Goal: Task Accomplishment & Management: Complete application form

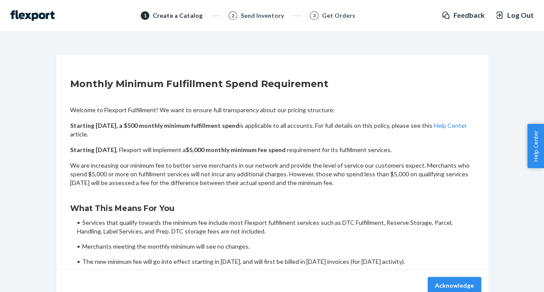
scroll to position [43, 0]
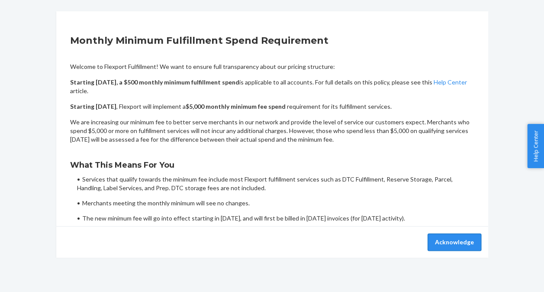
click at [444, 242] on button "Acknowledge" at bounding box center [455, 241] width 54 height 17
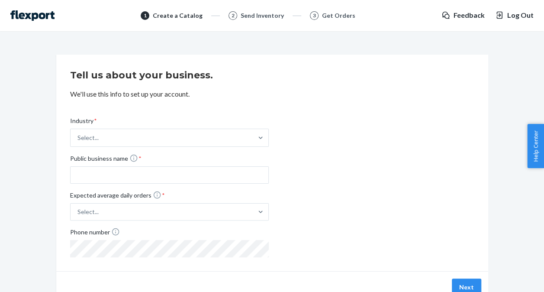
scroll to position [44, 0]
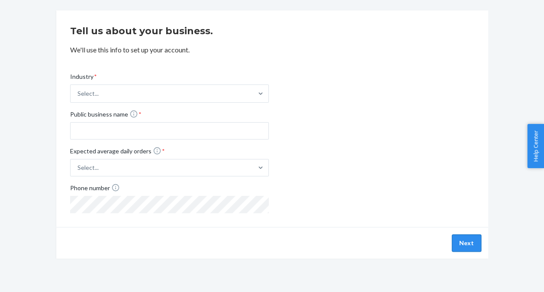
click at [466, 249] on button "Next" at bounding box center [466, 242] width 29 height 17
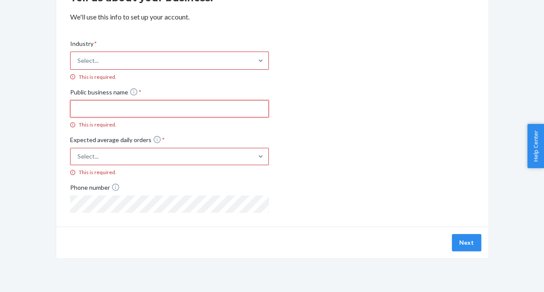
scroll to position [0, 0]
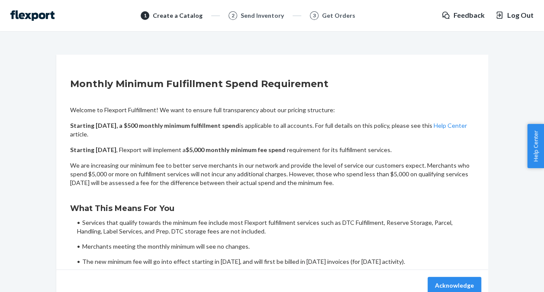
scroll to position [43, 0]
